Goal: Task Accomplishment & Management: Complete application form

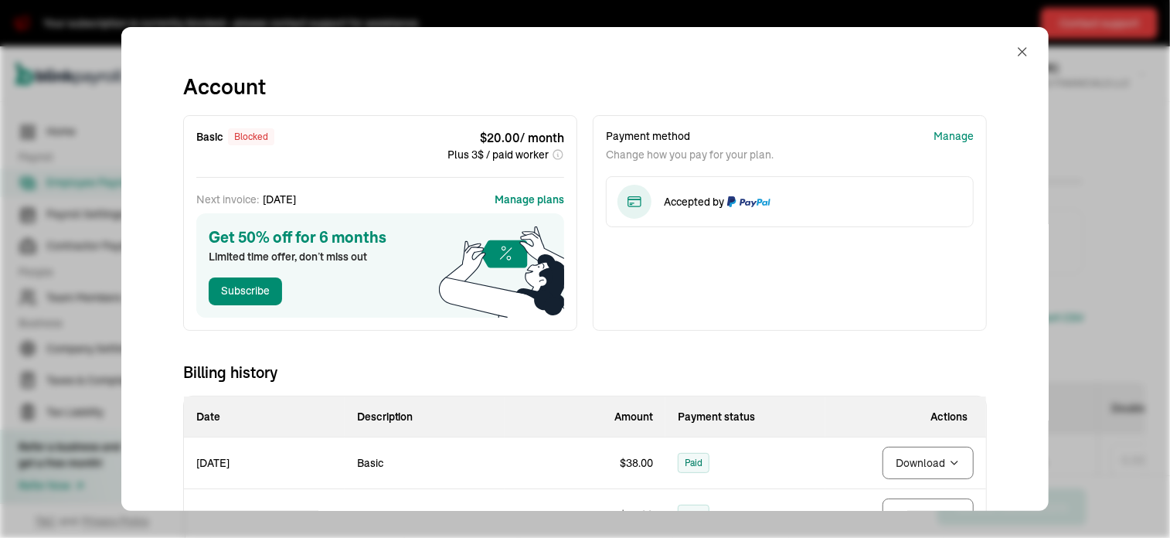
click at [1015, 60] on button "button" at bounding box center [1022, 51] width 15 height 37
click at [1015, 40] on button "button" at bounding box center [1022, 51] width 15 height 37
click at [1015, 70] on button "button" at bounding box center [1022, 51] width 15 height 37
click at [1007, 61] on span "[PERSON_NAME]" at bounding box center [1015, 68] width 87 height 14
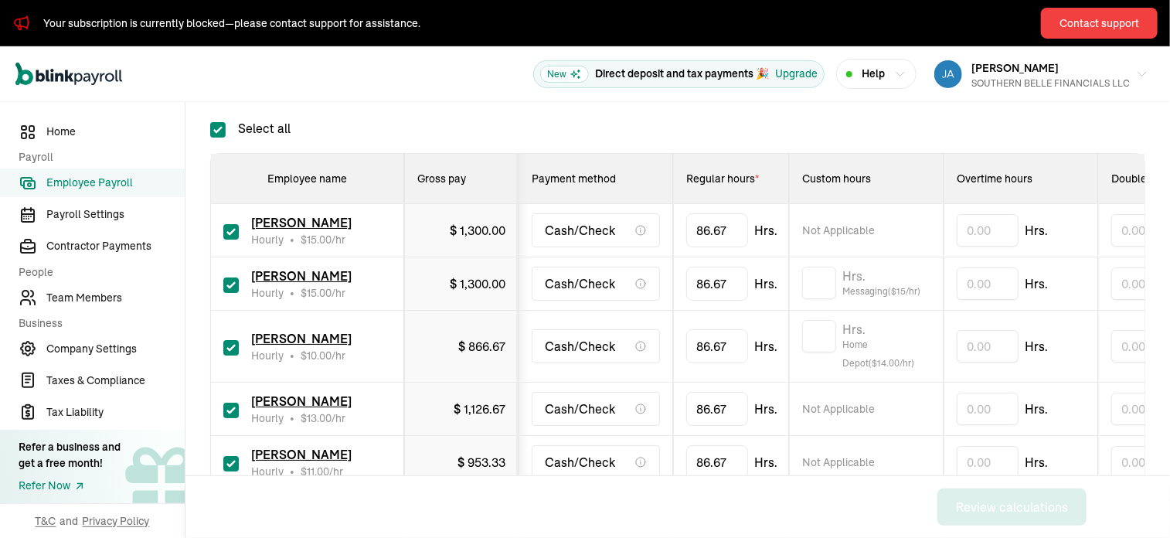
scroll to position [222, 0]
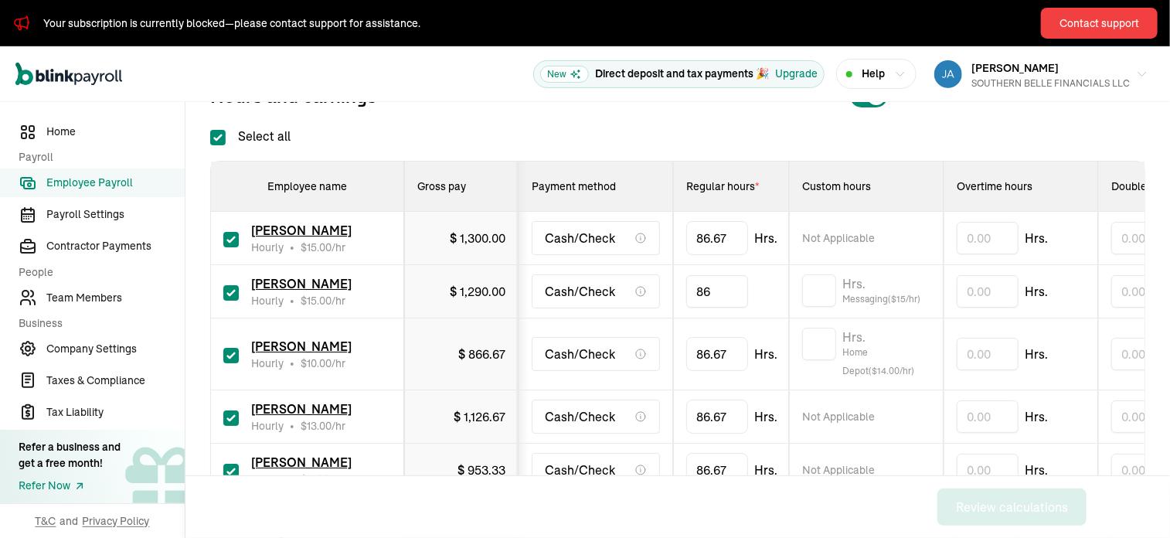
type input "8"
type input "9.2"
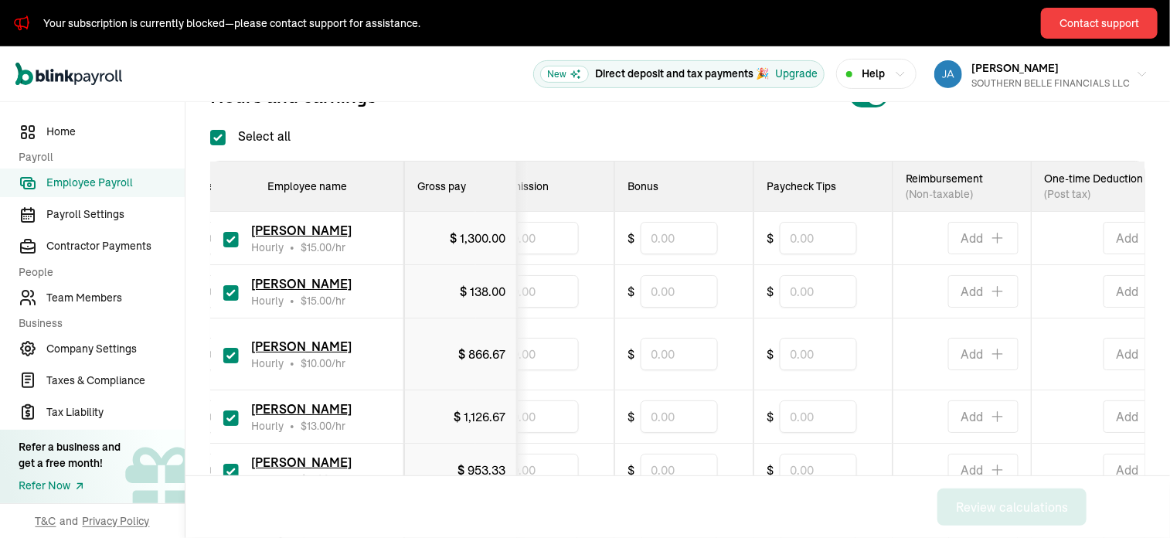
scroll to position [0, 815]
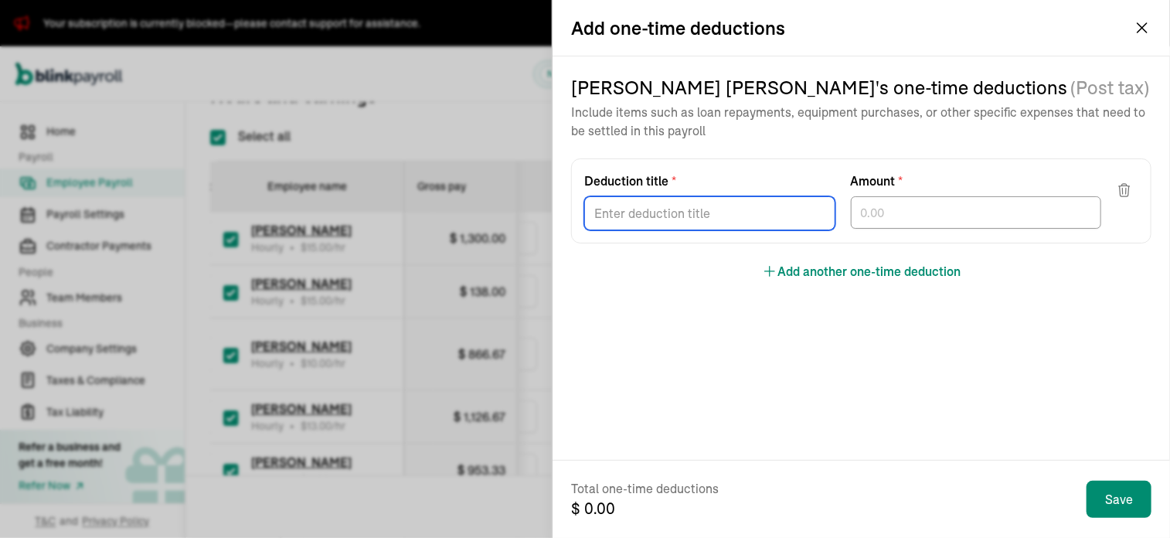
click at [657, 211] on input "Deduction title *" at bounding box center [709, 213] width 251 height 34
type input "Revenue Loss"
type input "94.21"
click at [1126, 511] on iframe "Chat Widget" at bounding box center [1131, 501] width 77 height 74
click at [705, 210] on input "Deduction title *" at bounding box center [709, 213] width 251 height 34
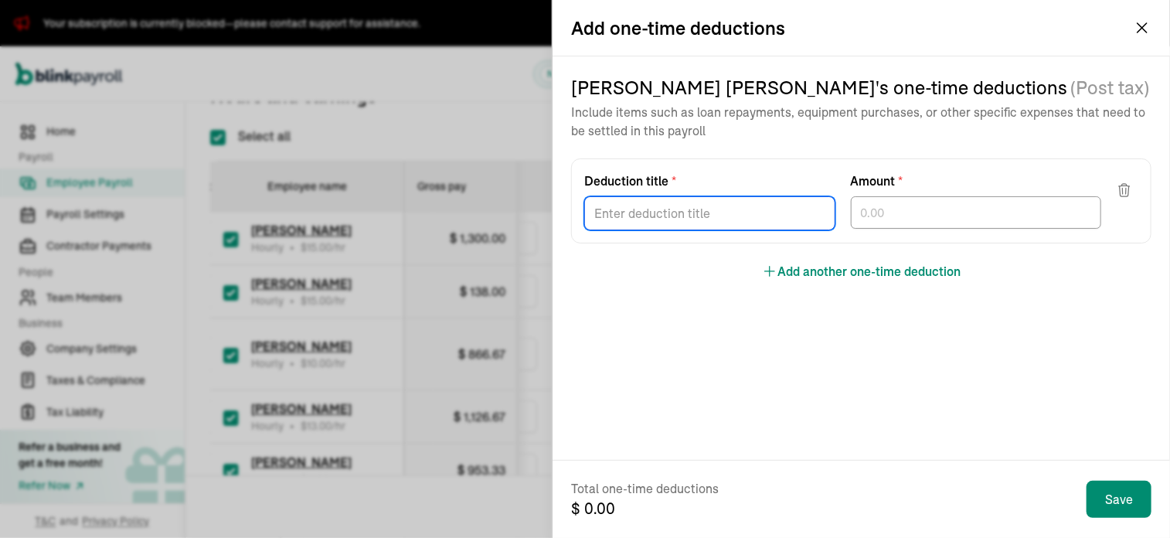
type input "Revenue Loss"
click at [937, 210] on input "text" at bounding box center [976, 212] width 251 height 32
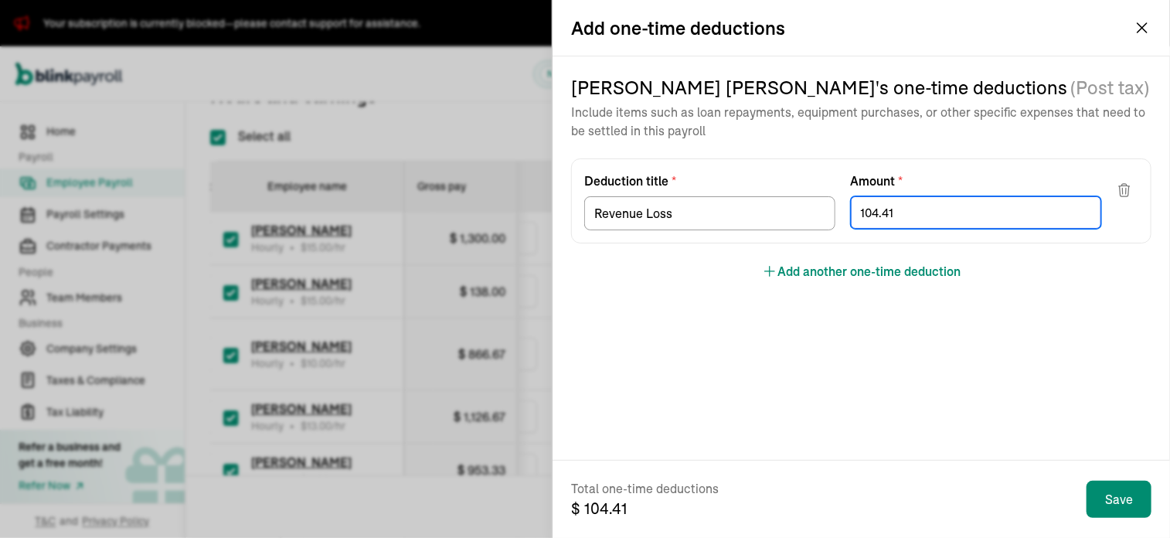
type input "104.41"
click at [1118, 505] on iframe "Chat Widget" at bounding box center [1131, 501] width 77 height 74
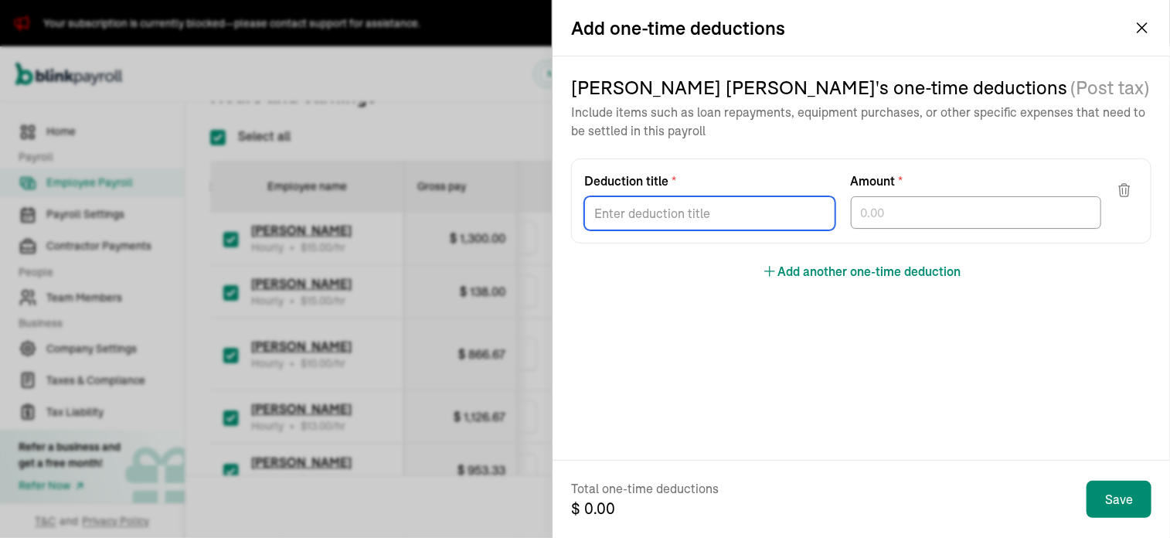
click at [710, 205] on input "Deduction title *" at bounding box center [709, 213] width 251 height 34
type input "Revenue Loss"
click at [890, 216] on input "text" at bounding box center [976, 212] width 251 height 32
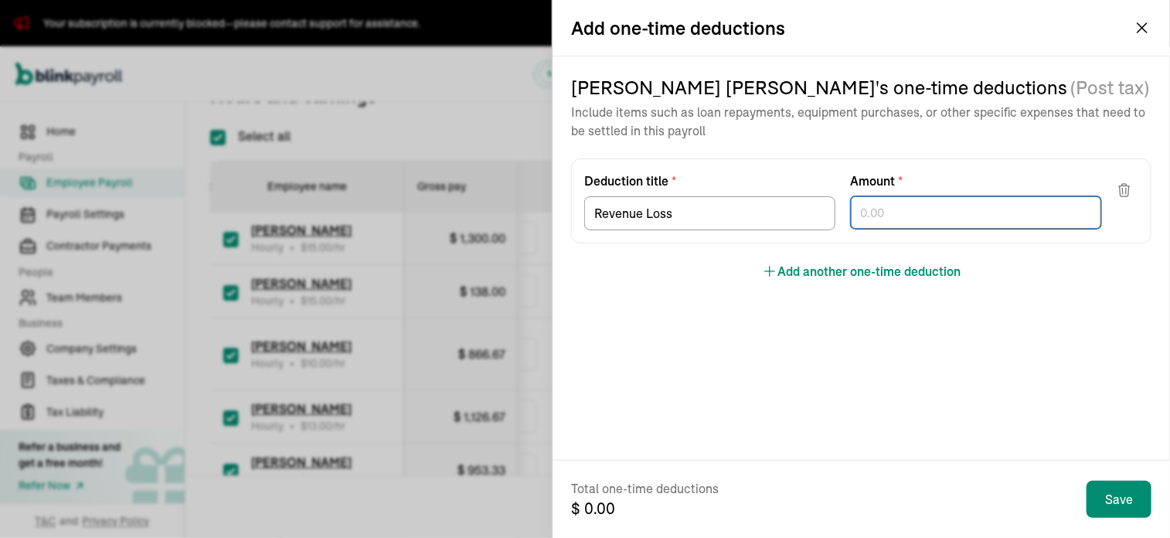
type input "3"
type input "98.01"
click at [1134, 508] on iframe "Chat Widget" at bounding box center [1131, 501] width 77 height 74
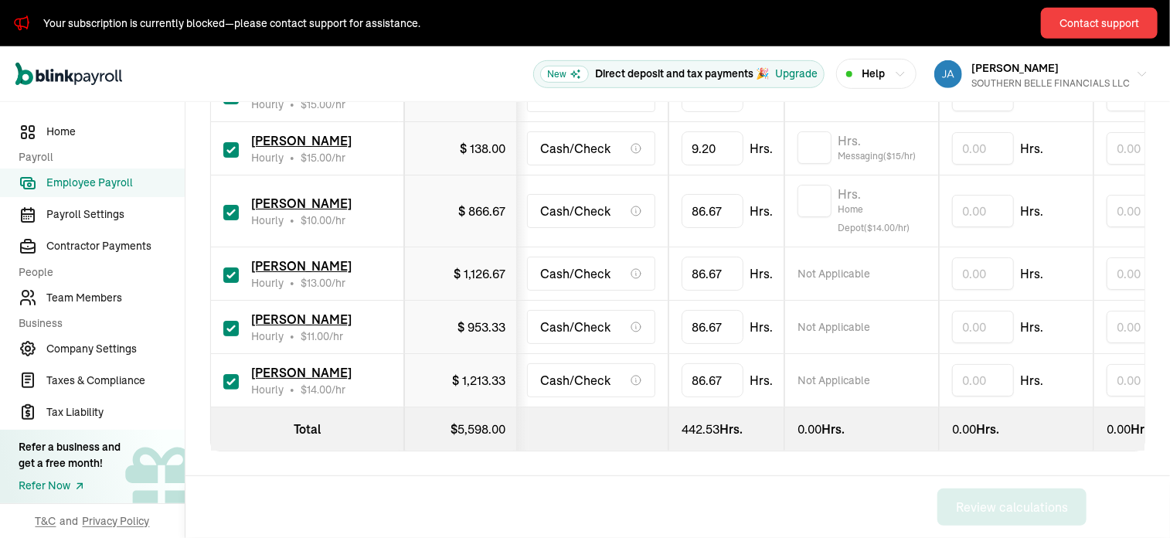
scroll to position [0, 0]
type input "8"
type input "61"
type input "8"
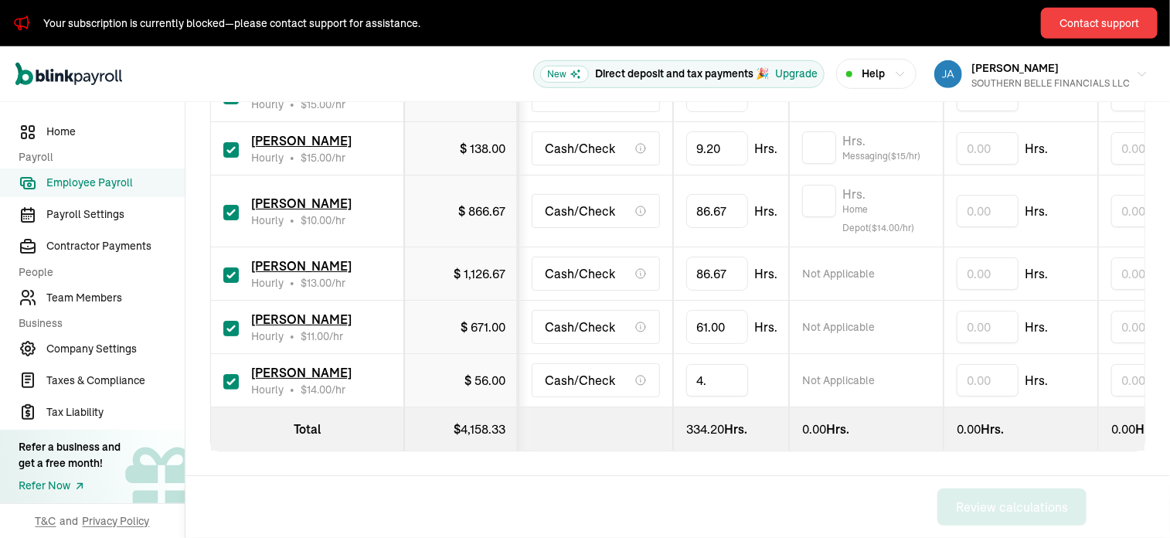
type input "4"
type input "3.9"
type input "8"
type input "36.1"
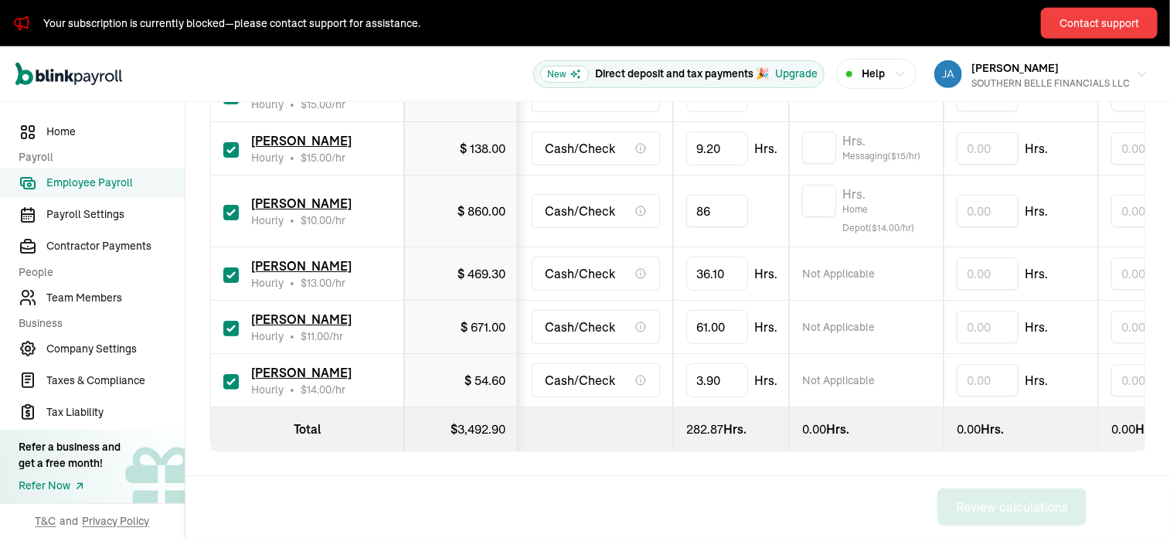
type input "8"
type input "49.4"
